Goal: Information Seeking & Learning: Find specific fact

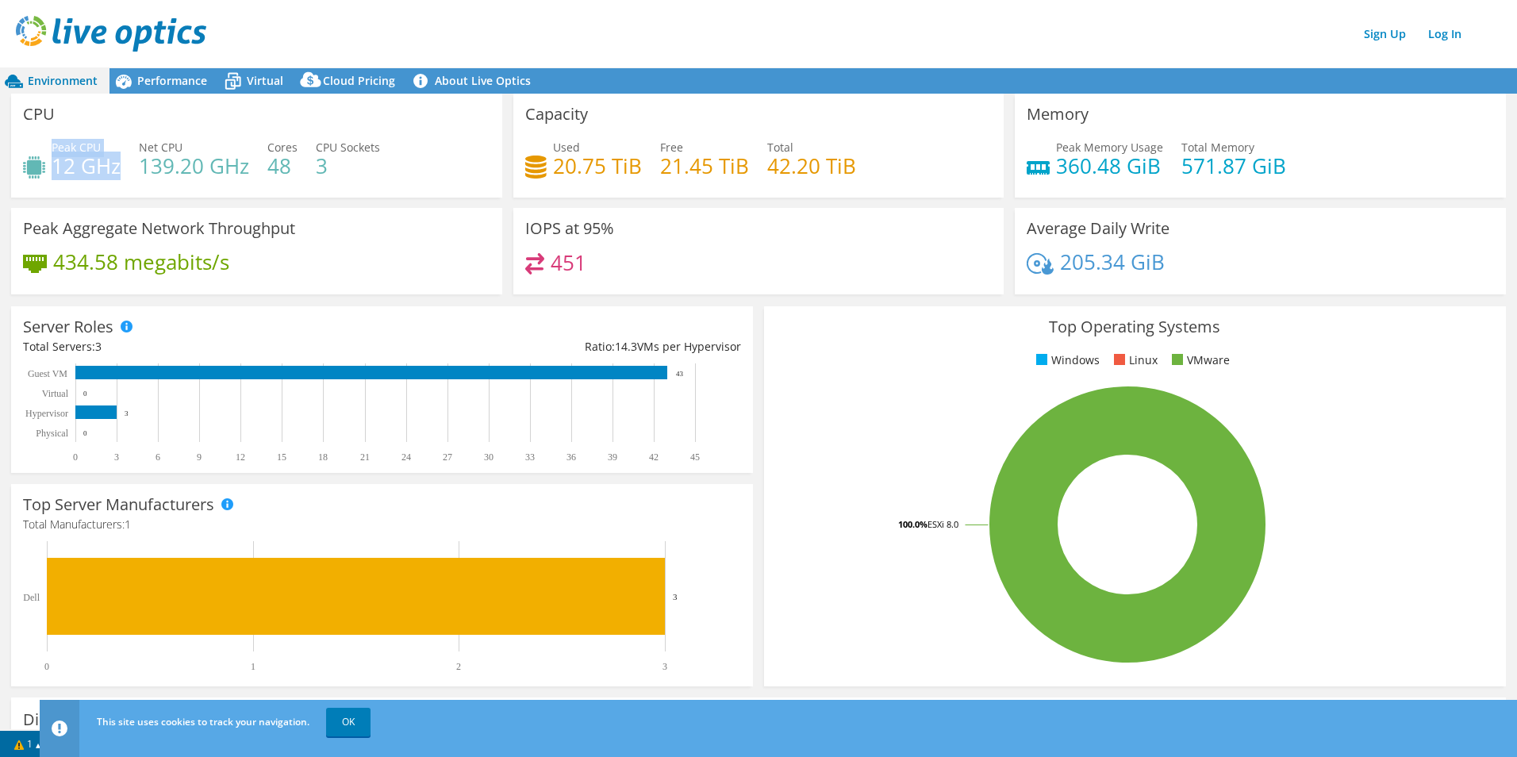
drag, startPoint x: 54, startPoint y: 149, endPoint x: 119, endPoint y: 162, distance: 66.3
click at [119, 162] on div "Peak CPU 12 GHz" at bounding box center [86, 157] width 69 height 36
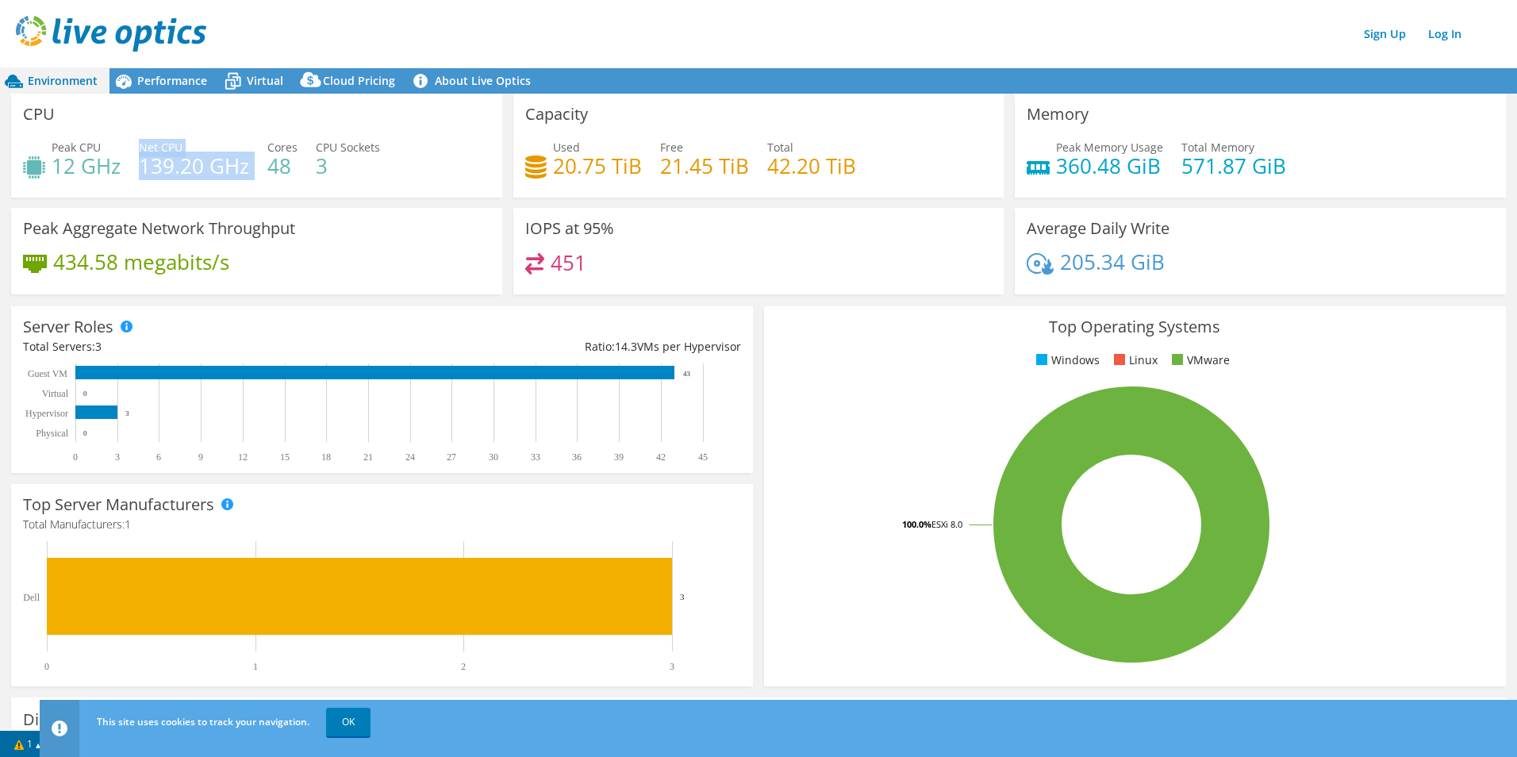
drag, startPoint x: 140, startPoint y: 146, endPoint x: 252, endPoint y: 171, distance: 113.9
click at [252, 171] on div "Peak CPU 12 GHz Net CPU 139.20 GHz Cores 48 CPU Sockets 3" at bounding box center [256, 165] width 467 height 52
copy div "Net CPU 139.20 GHz"
drag, startPoint x: 269, startPoint y: 153, endPoint x: 293, endPoint y: 172, distance: 30.5
click at [293, 172] on h4 "48" at bounding box center [282, 165] width 30 height 17
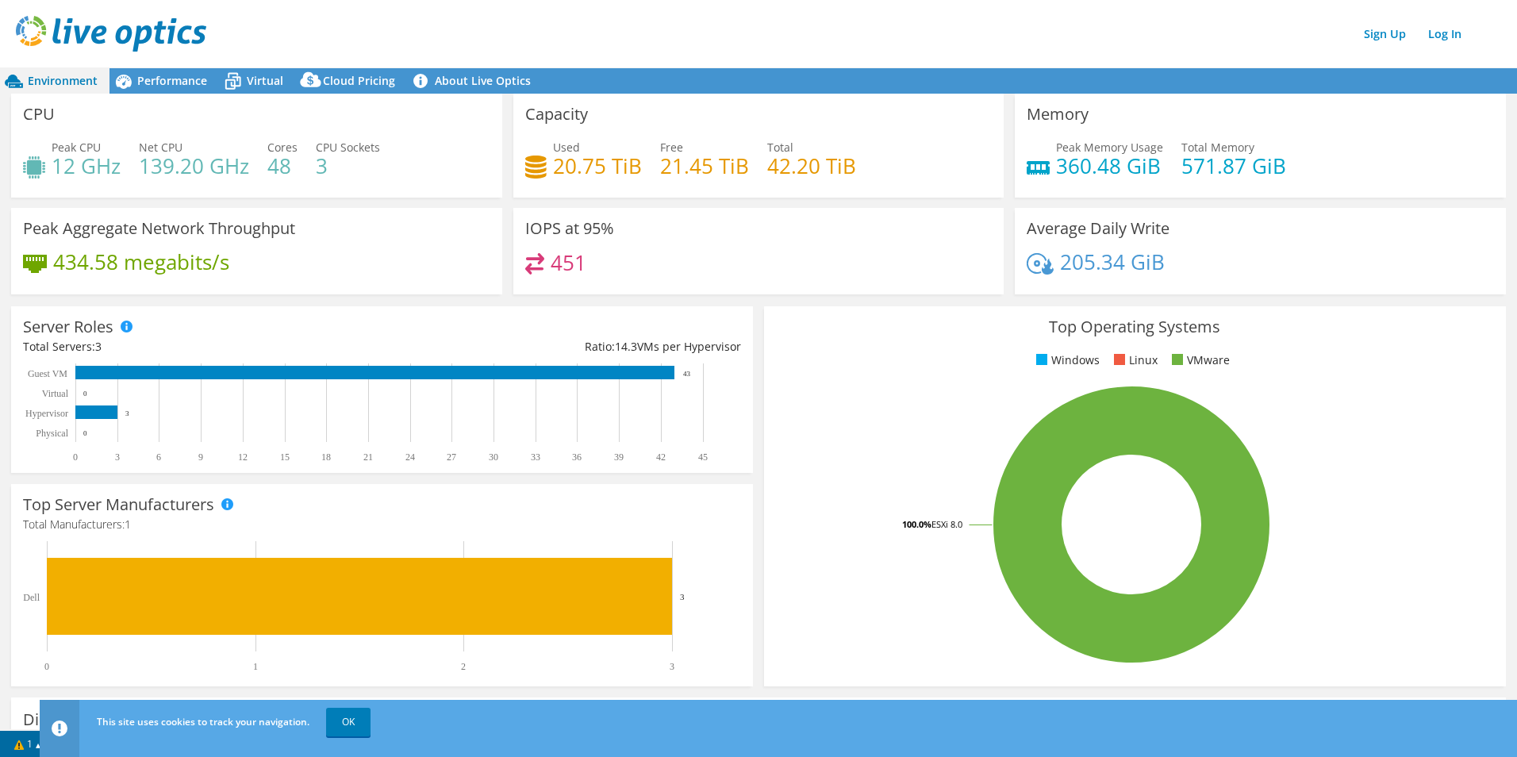
drag, startPoint x: 293, startPoint y: 173, endPoint x: 265, endPoint y: 144, distance: 40.4
click at [265, 144] on div "Peak CPU 12 GHz Net CPU 139.20 GHz Cores 48 CPU Sockets 3" at bounding box center [256, 165] width 467 height 52
drag, startPoint x: 267, startPoint y: 148, endPoint x: 288, endPoint y: 171, distance: 30.9
click at [288, 171] on div "Cores 48" at bounding box center [282, 157] width 30 height 36
copy div "Cores 48"
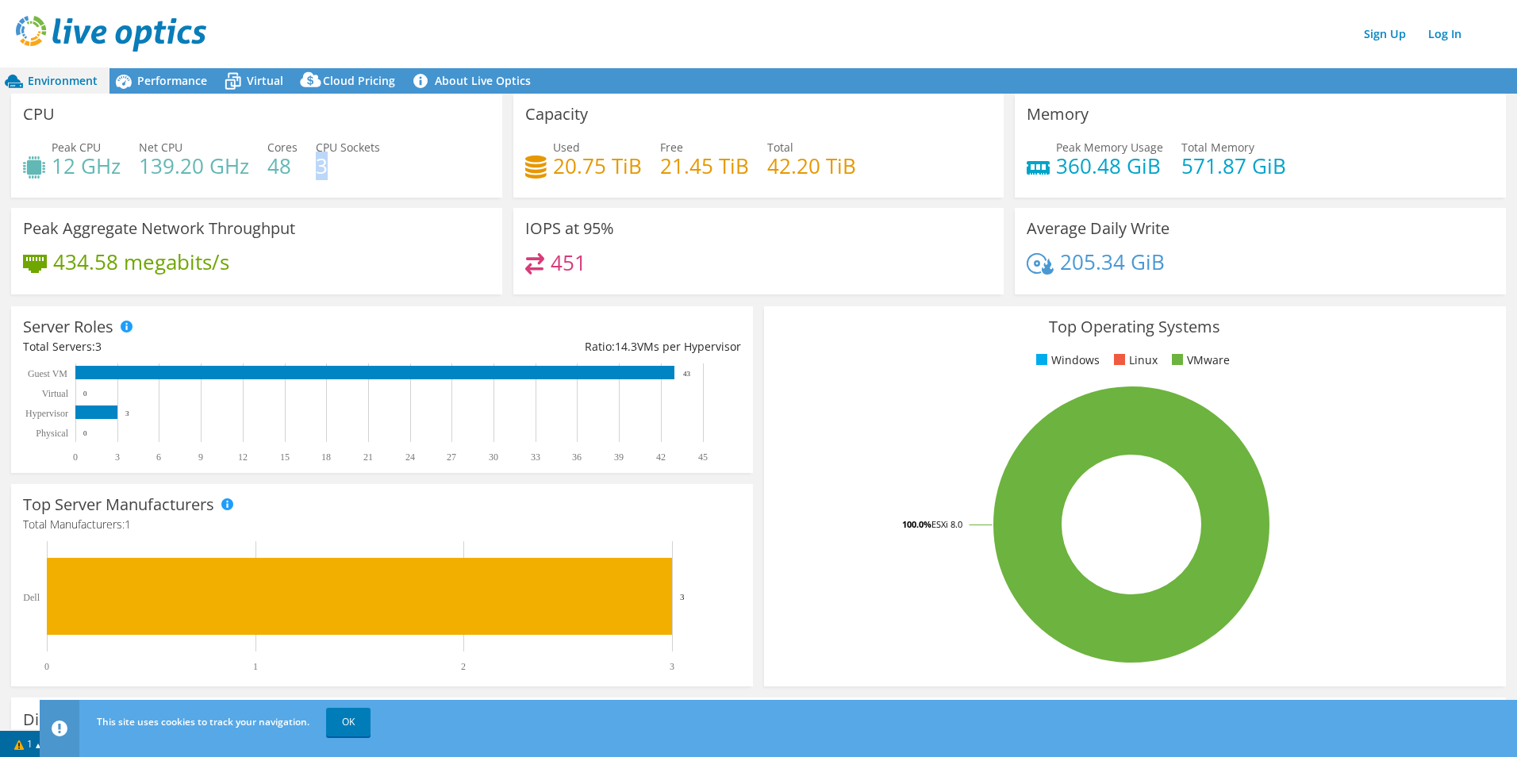
drag, startPoint x: 316, startPoint y: 152, endPoint x: 338, endPoint y: 157, distance: 22.7
click at [346, 166] on h4 "3" at bounding box center [348, 165] width 64 height 17
drag, startPoint x: 338, startPoint y: 157, endPoint x: 316, endPoint y: 144, distance: 25.6
click at [316, 144] on span "CPU Sockets" at bounding box center [348, 147] width 64 height 15
drag, startPoint x: 316, startPoint y: 145, endPoint x: 345, endPoint y: 164, distance: 35.0
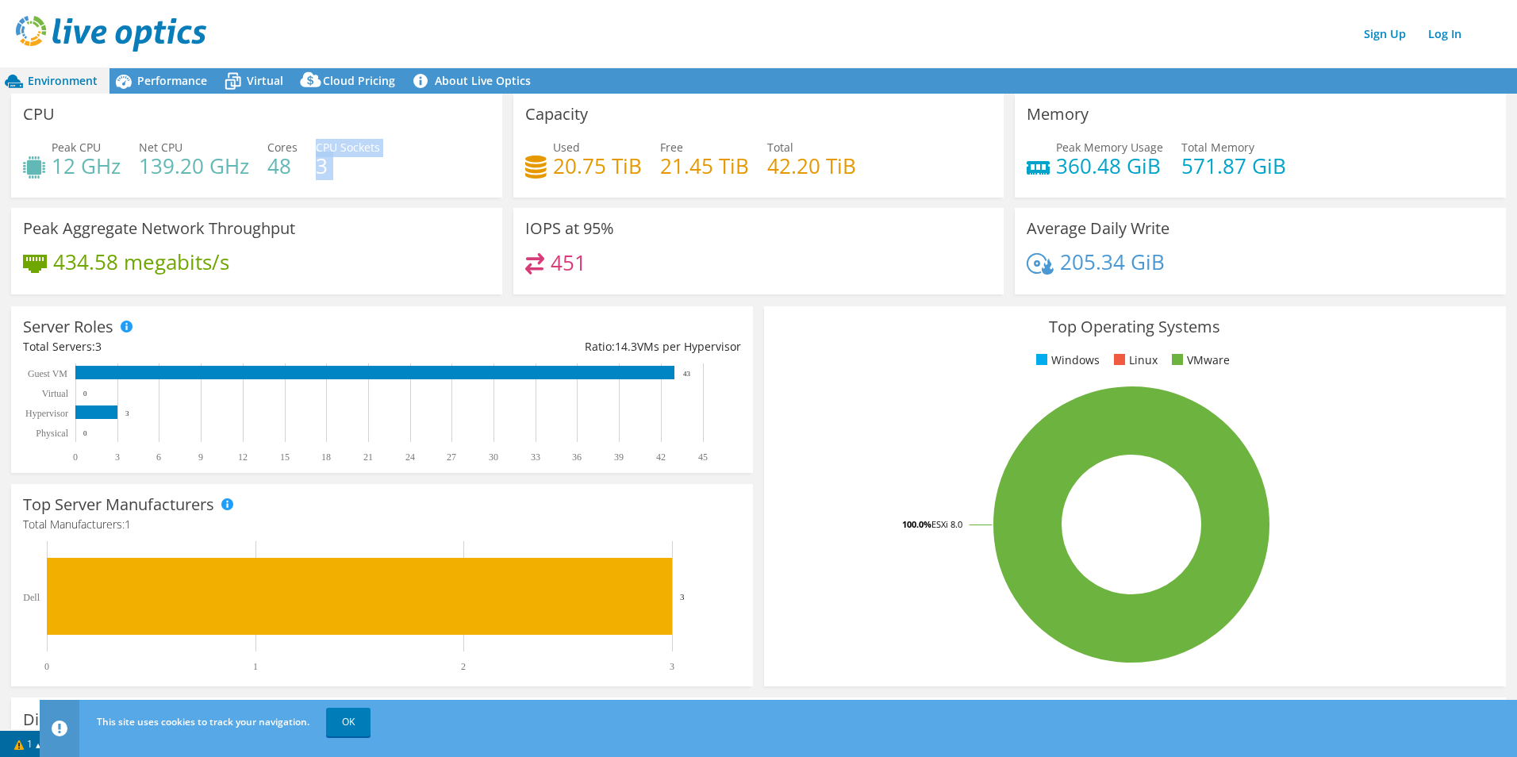
click at [345, 164] on div "CPU Sockets 3" at bounding box center [348, 157] width 64 height 36
copy div "CPU Sockets 3"
drag, startPoint x: 761, startPoint y: 146, endPoint x: 878, endPoint y: 174, distance: 119.9
click at [878, 174] on div "Used 20.75 TiB Free 21.45 TiB Total 42.20 TiB" at bounding box center [758, 165] width 467 height 52
copy div "Total 42.20 TiB"
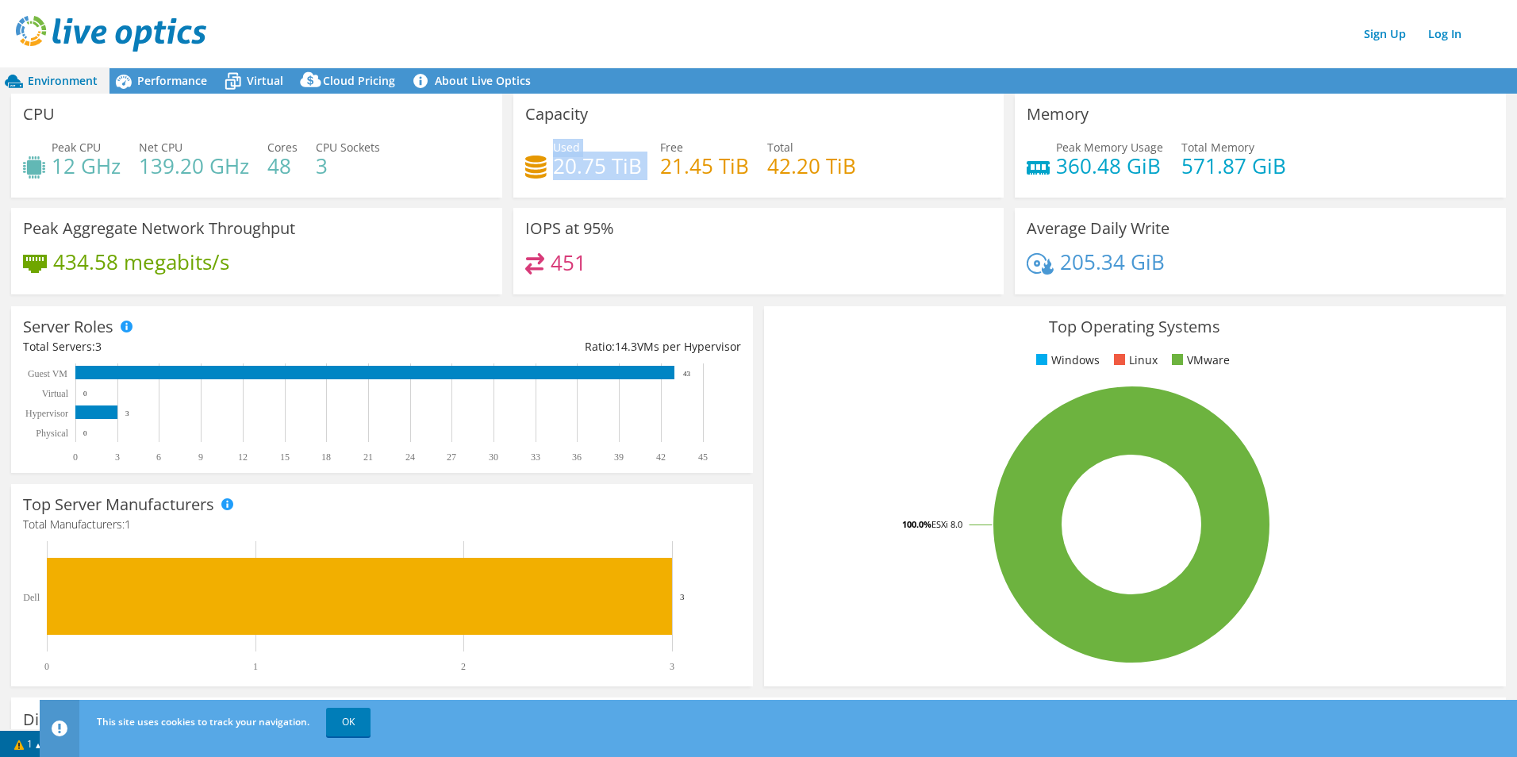
drag, startPoint x: 552, startPoint y: 150, endPoint x: 634, endPoint y: 167, distance: 83.4
click at [636, 168] on div "Used 20.75 TiB" at bounding box center [597, 157] width 89 height 36
copy div "Used 20.75 TiB"
drag, startPoint x: 655, startPoint y: 144, endPoint x: 752, endPoint y: 163, distance: 98.5
click at [752, 163] on div "Used 20.75 TiB Free 21.45 TiB Total 42.20 TiB" at bounding box center [758, 165] width 467 height 52
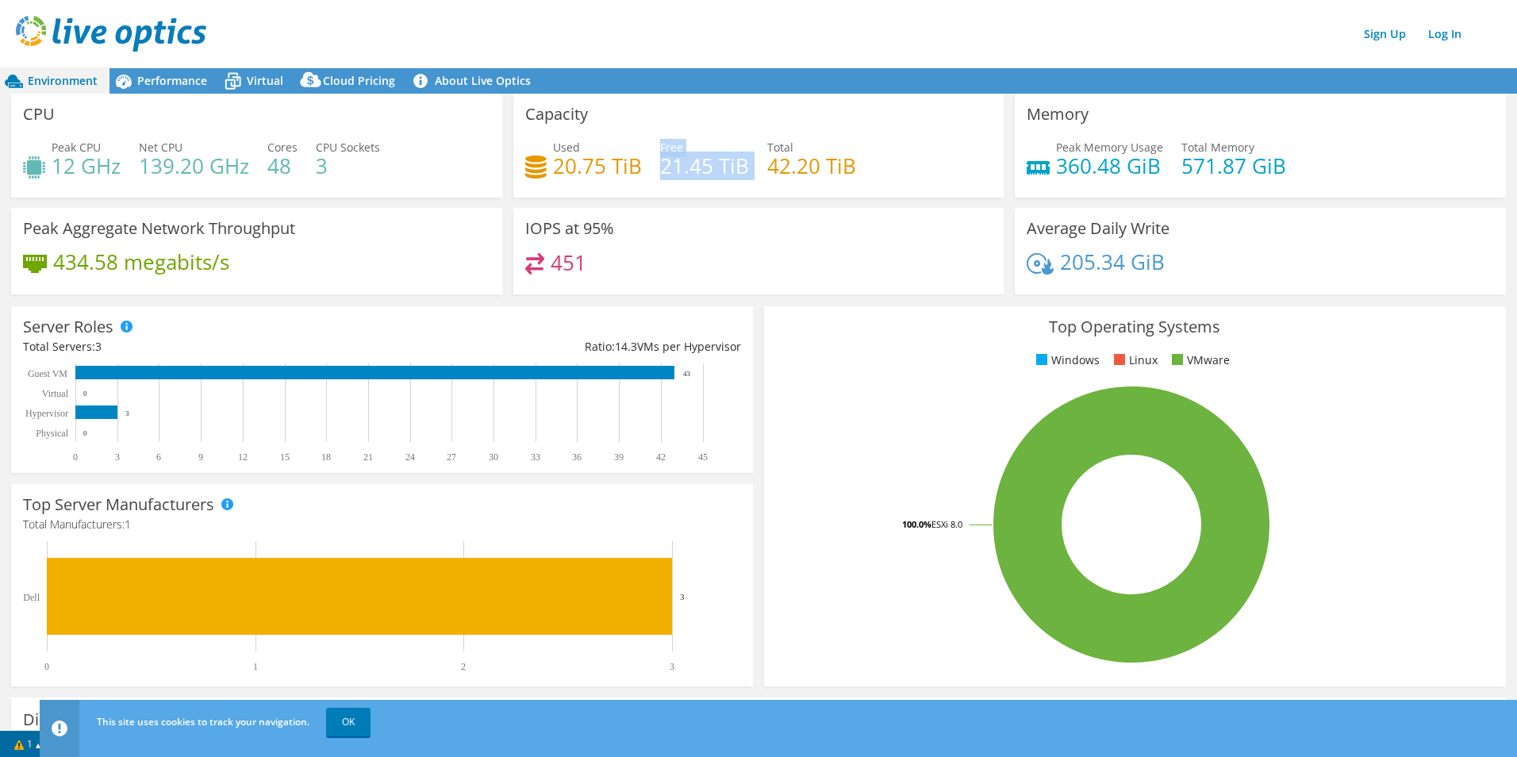
copy div "Free 21.45 TiB"
drag, startPoint x: 1176, startPoint y: 148, endPoint x: 1289, endPoint y: 159, distance: 113.9
click at [1289, 159] on div "Peak Memory Usage 360.48 GiB Total Memory 571.87 GiB" at bounding box center [1260, 165] width 467 height 52
copy div "otal Memory 571.87 GiB"
drag, startPoint x: 1050, startPoint y: 150, endPoint x: 1160, endPoint y: 168, distance: 111.0
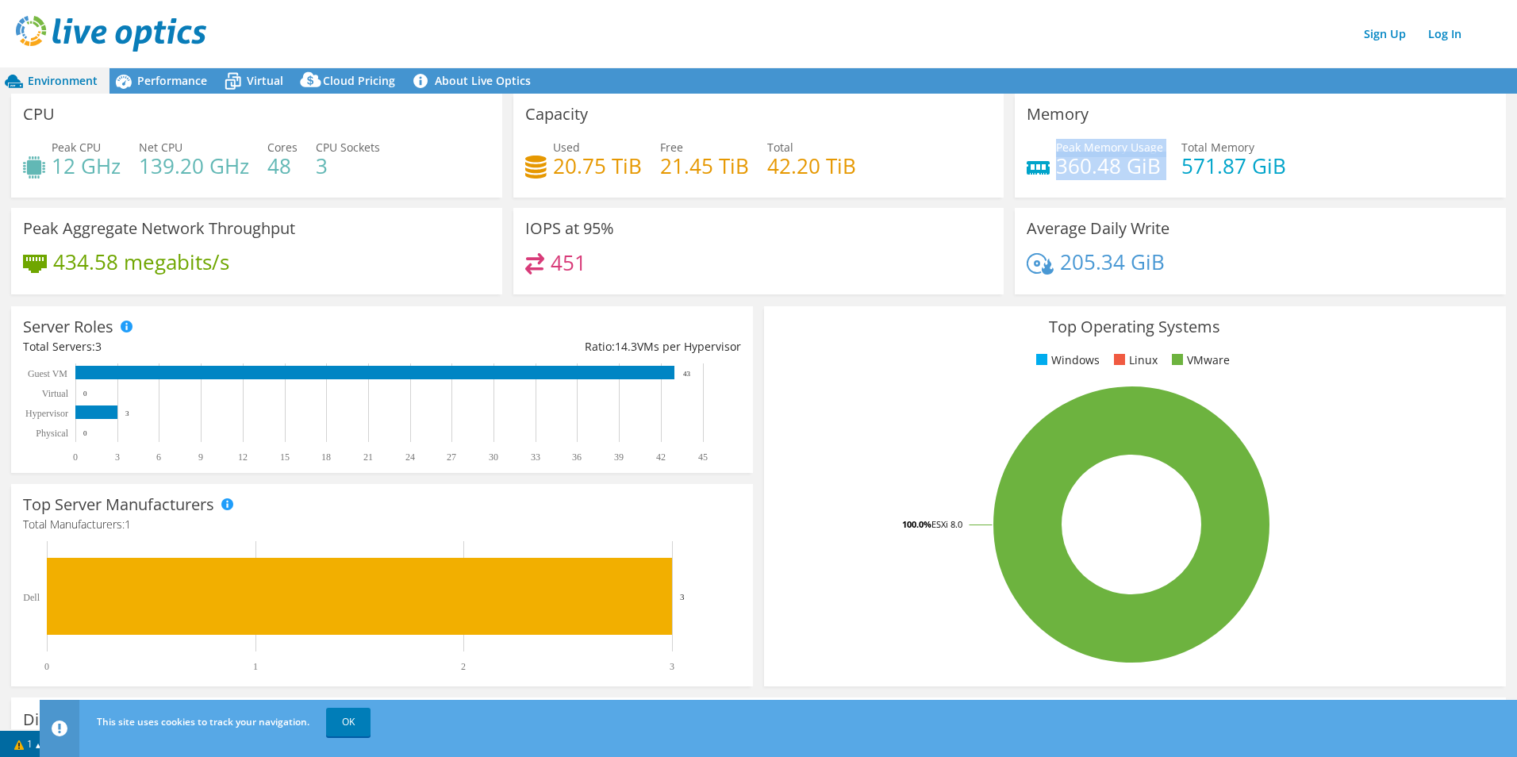
click at [1160, 168] on div "Peak Memory Usage 360.48 GiB Total Memory 571.87 GiB" at bounding box center [1260, 165] width 467 height 52
copy div "Peak Memory Usage 360.48 GiB"
